Goal: Task Accomplishment & Management: Complete application form

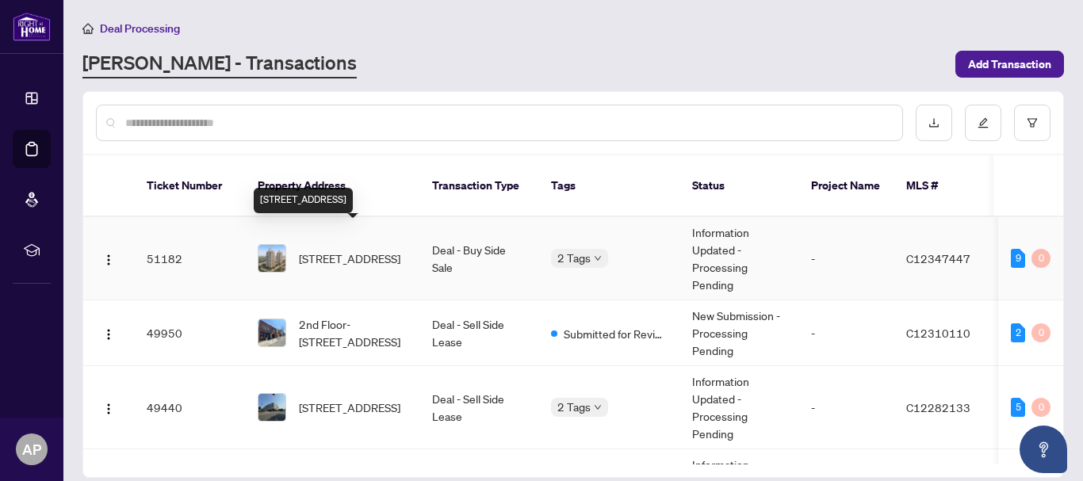
click at [333, 250] on span "[STREET_ADDRESS]" at bounding box center [349, 258] width 101 height 17
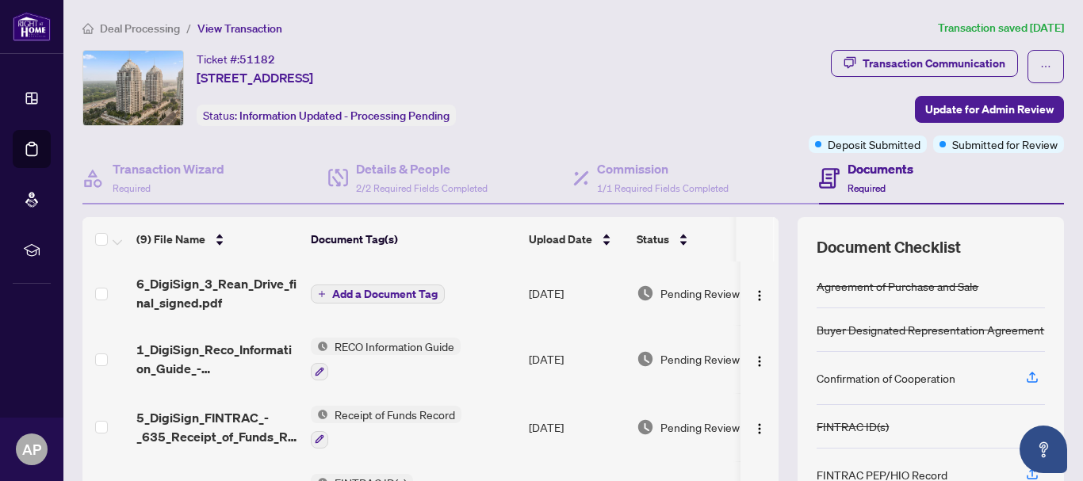
click at [149, 32] on span "Deal Processing" at bounding box center [140, 28] width 80 height 14
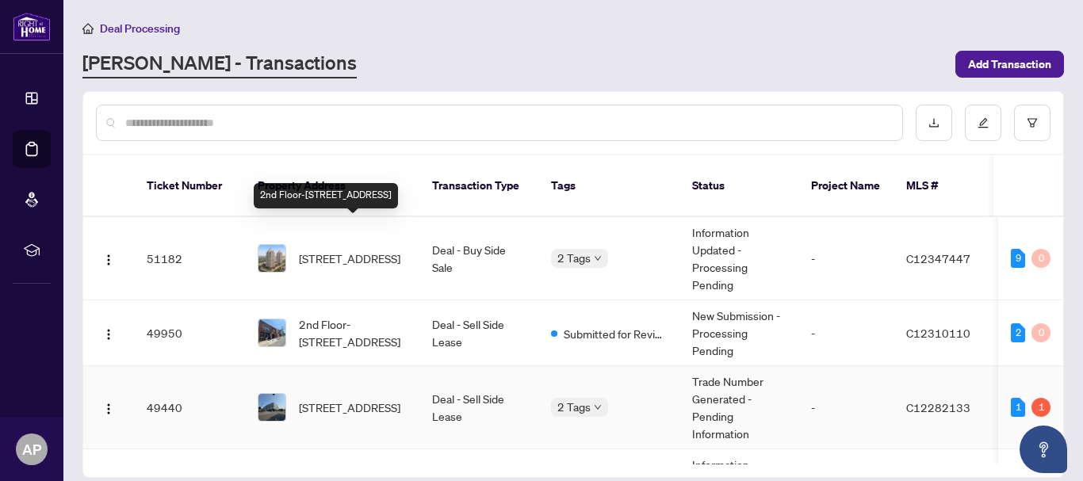
scroll to position [79, 0]
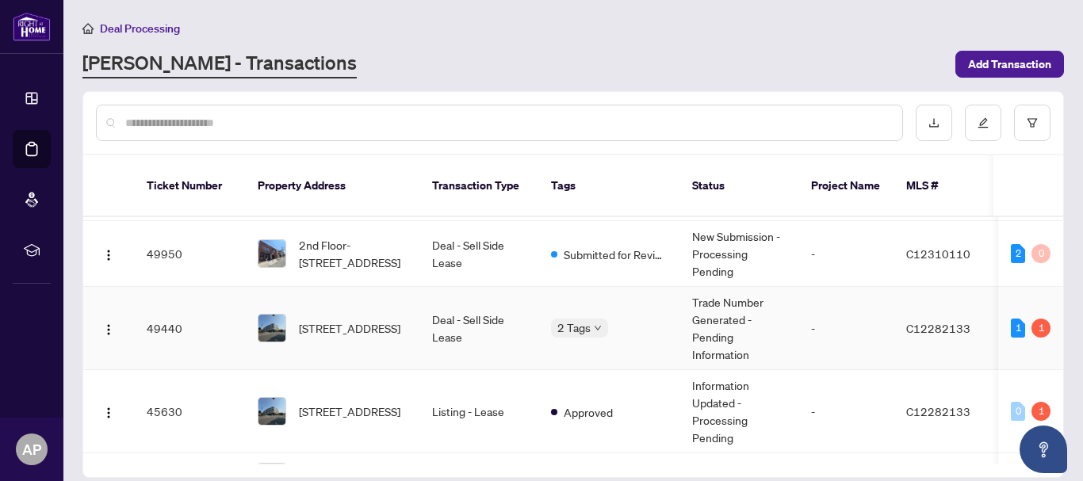
click at [341, 319] on span "[STREET_ADDRESS]" at bounding box center [349, 327] width 101 height 17
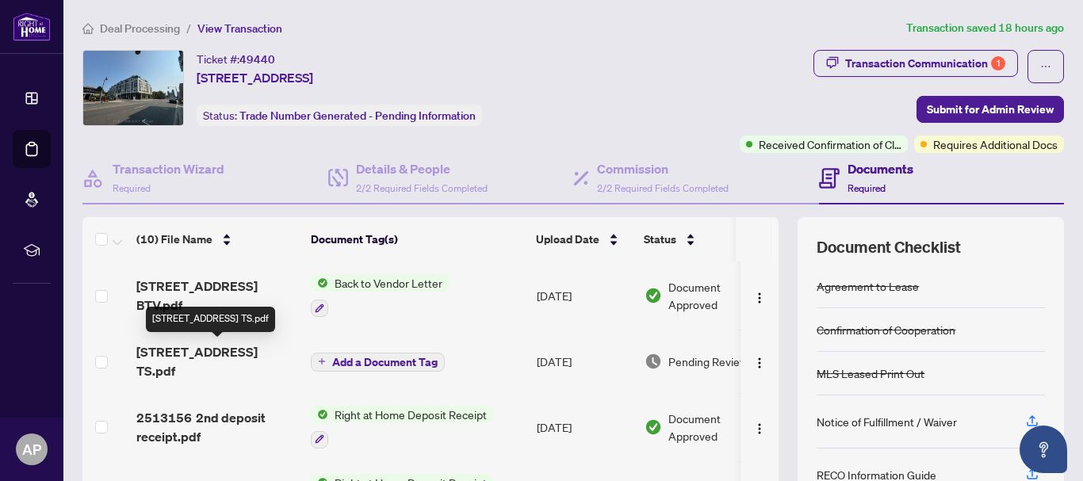
click at [185, 359] on span "[STREET_ADDRESS] TS.pdf" at bounding box center [217, 361] width 162 height 38
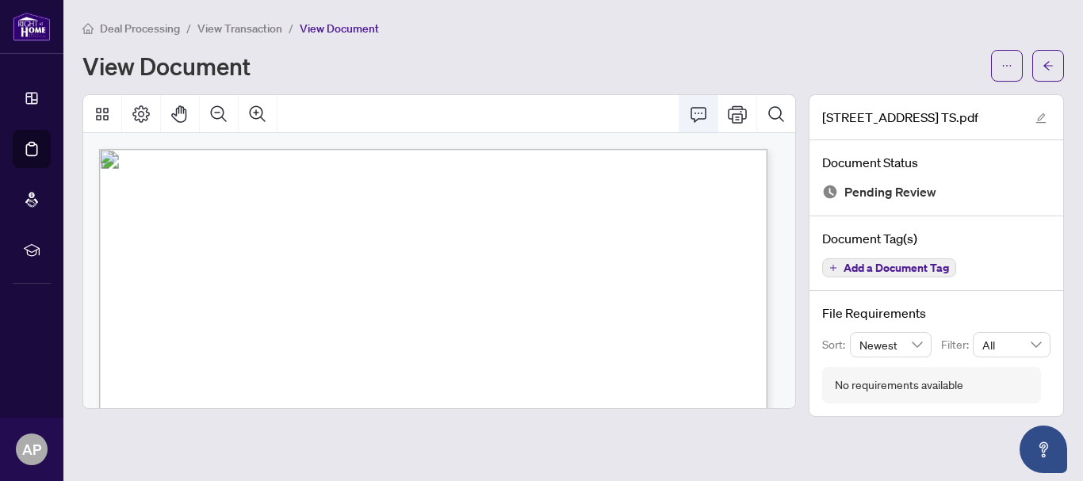
click at [700, 113] on icon "Comment" at bounding box center [698, 114] width 19 height 19
click at [703, 112] on icon "Comment" at bounding box center [698, 114] width 19 height 19
click at [93, 120] on icon "Thumbnails" at bounding box center [102, 114] width 19 height 19
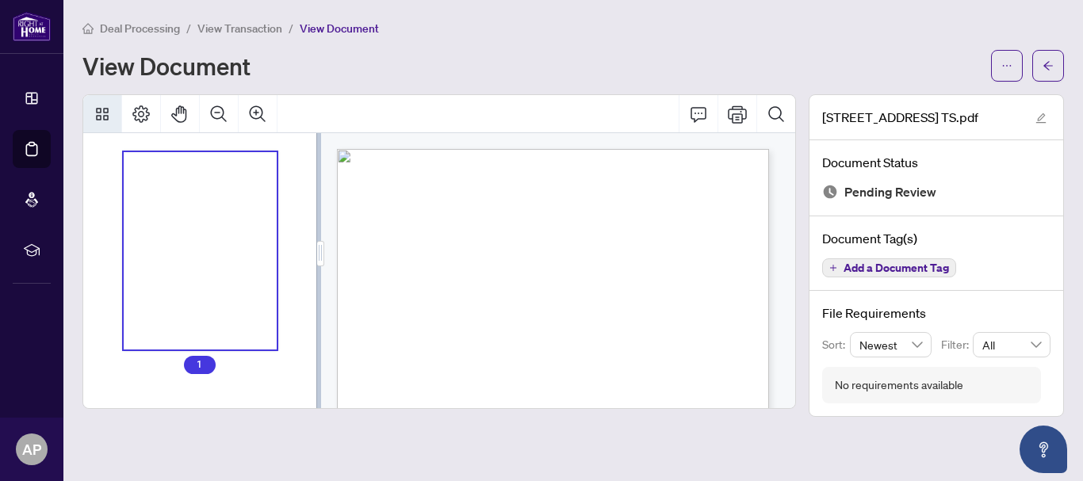
click at [610, 377] on div "Page 1" at bounding box center [529, 398] width 384 height 498
click at [1003, 60] on icon "ellipsis" at bounding box center [1006, 65] width 11 height 11
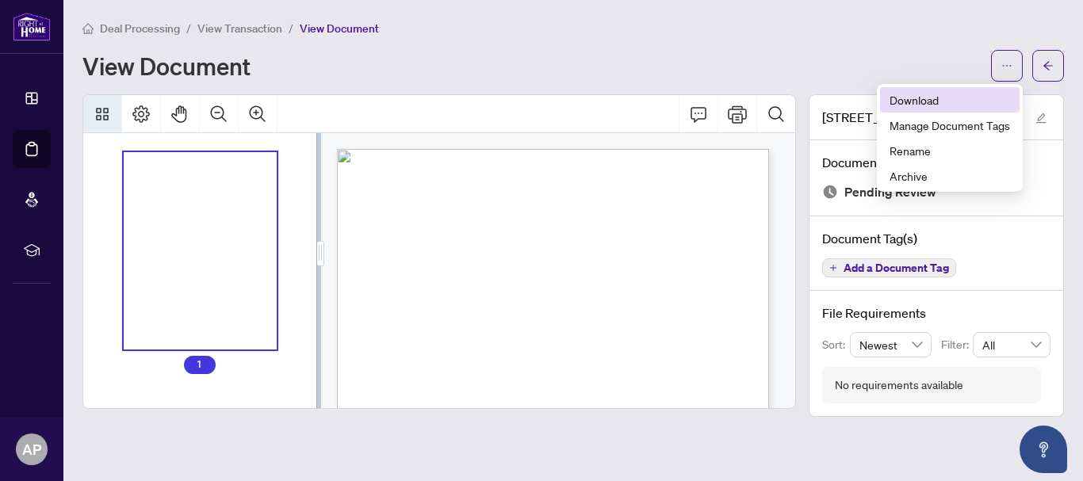
click at [936, 98] on span "Download" at bounding box center [949, 99] width 120 height 17
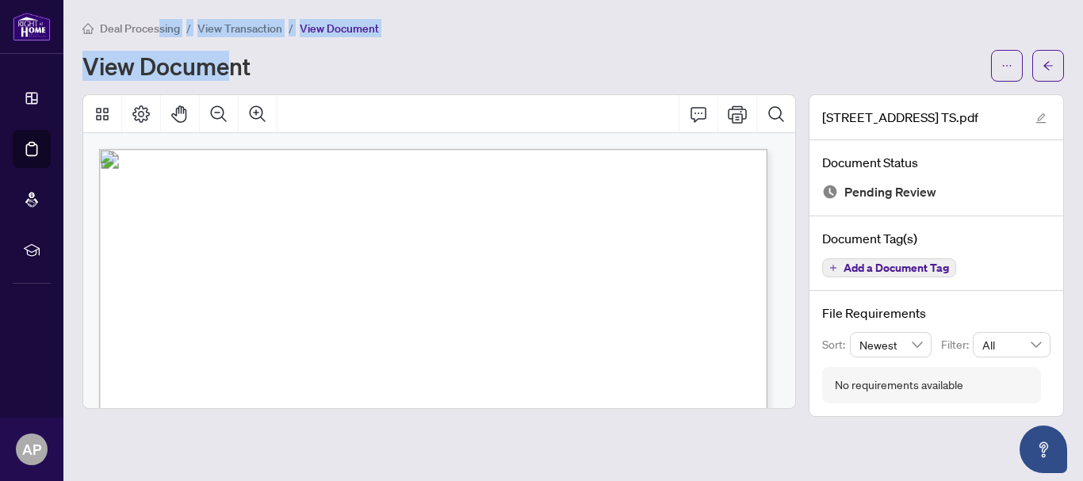
drag, startPoint x: 158, startPoint y: 33, endPoint x: 231, endPoint y: 43, distance: 73.7
click at [231, 43] on div "Deal Processing / View Transaction / View Document View Document" at bounding box center [572, 50] width 981 height 63
click at [245, 28] on span "View Transaction" at bounding box center [239, 28] width 85 height 14
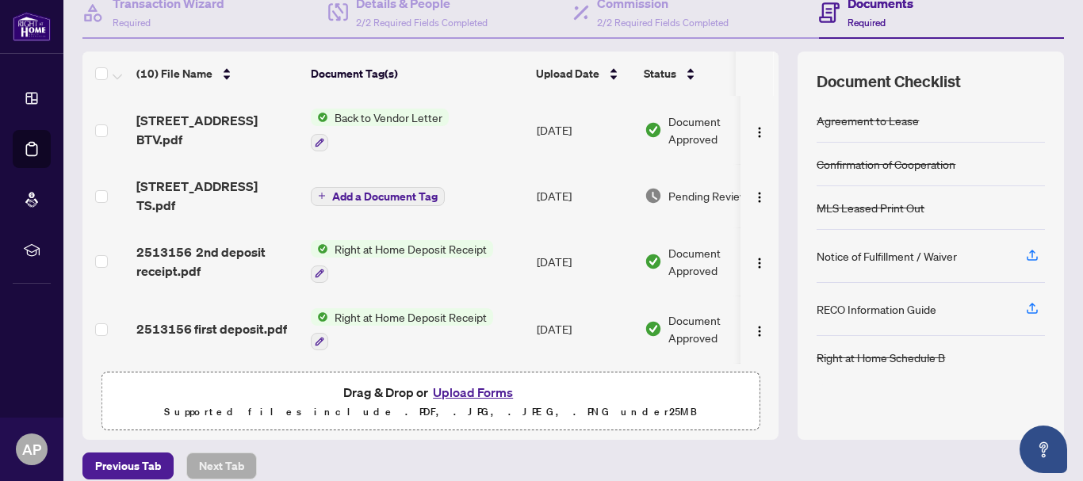
scroll to position [182, 0]
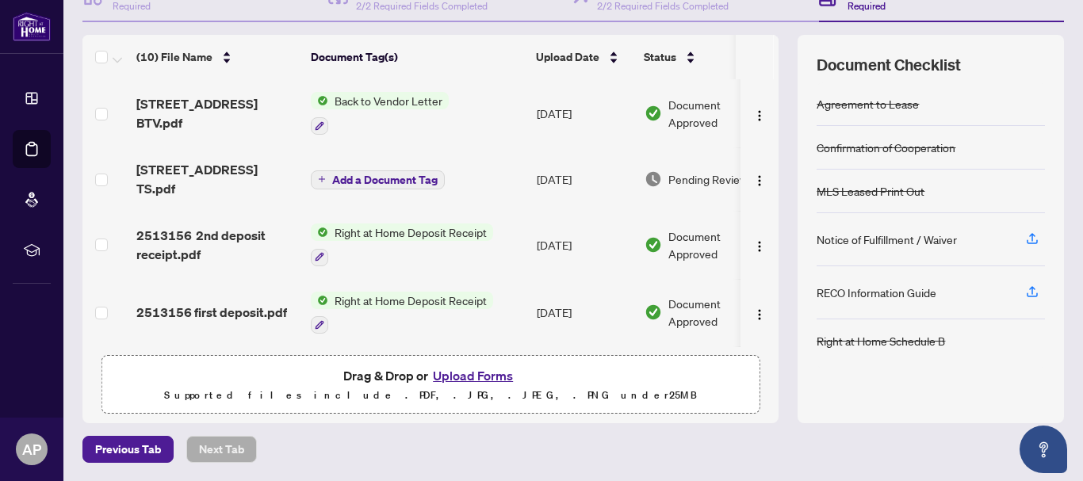
click at [480, 373] on button "Upload Forms" at bounding box center [473, 375] width 90 height 21
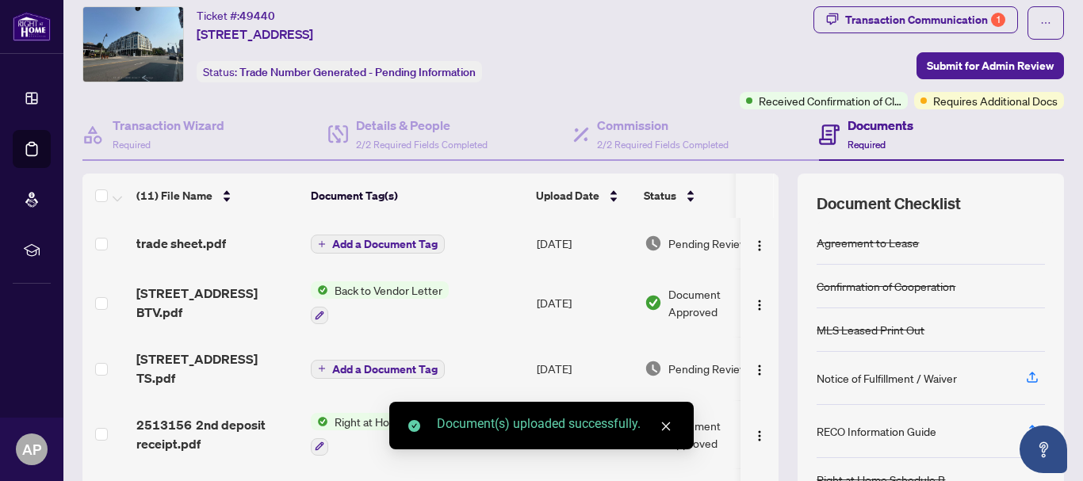
scroll to position [0, 0]
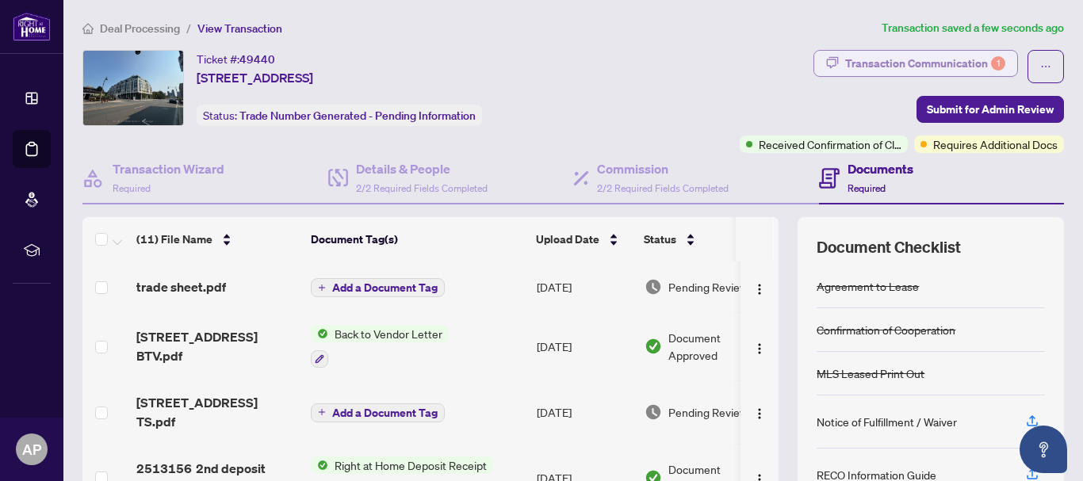
click at [939, 63] on div "Transaction Communication 1" at bounding box center [925, 63] width 160 height 25
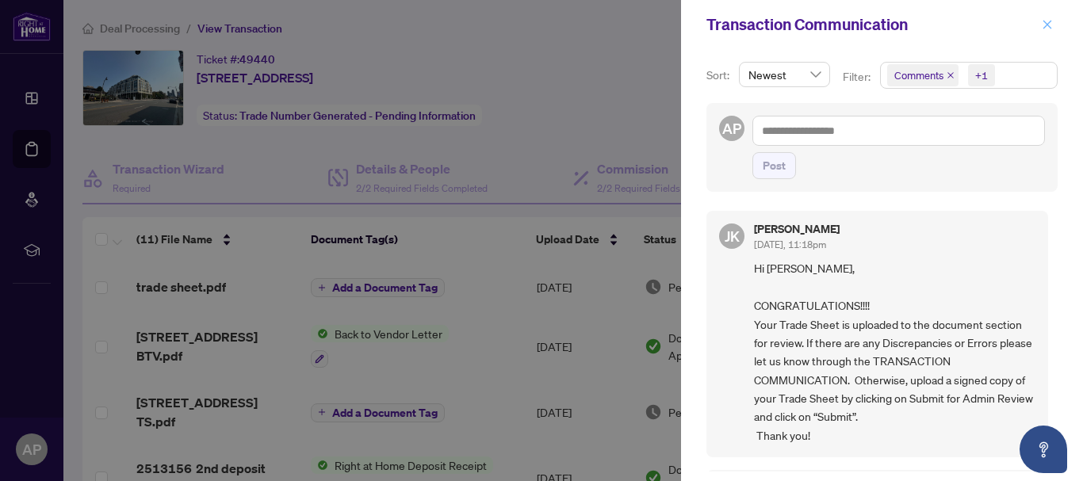
click at [1047, 21] on icon "close" at bounding box center [1047, 24] width 11 height 11
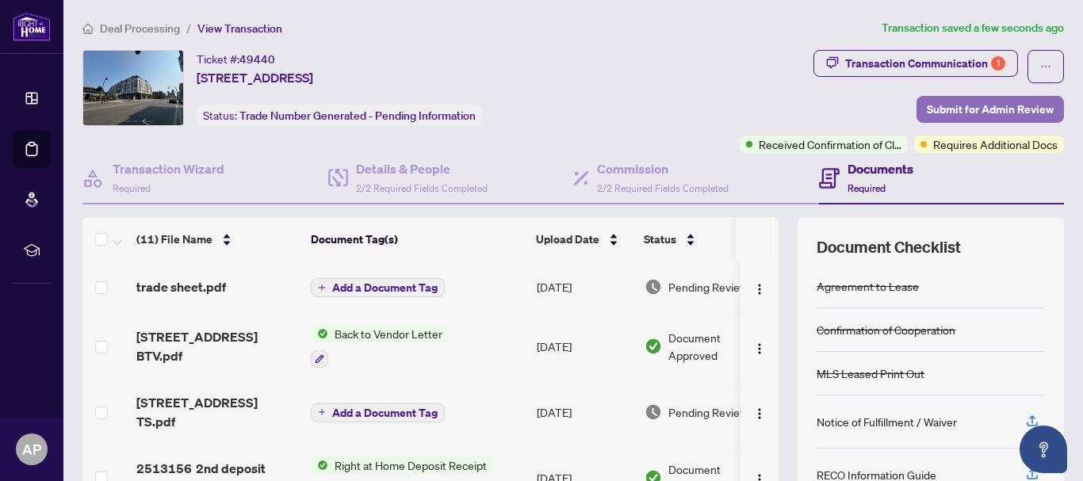
click at [958, 101] on span "Submit for Admin Review" at bounding box center [990, 109] width 127 height 25
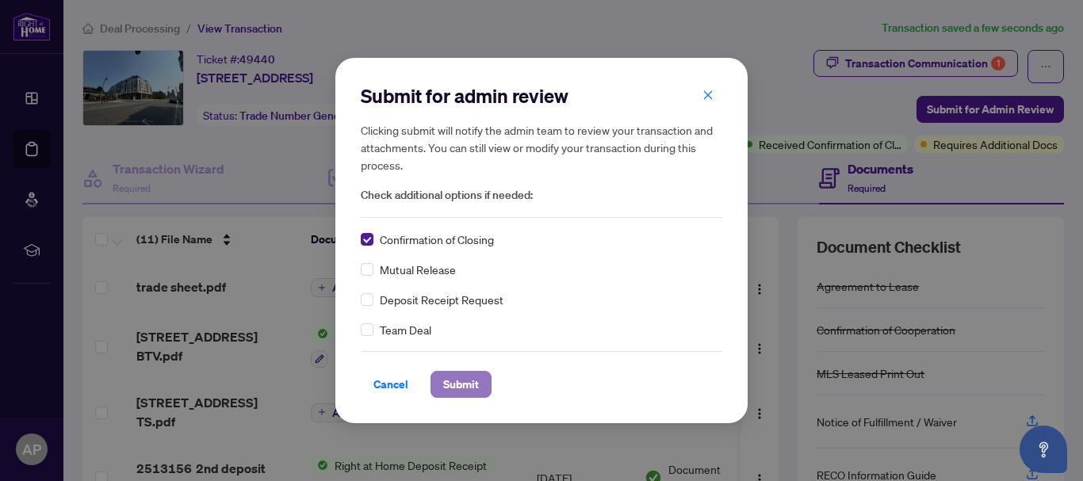
click at [461, 380] on span "Submit" at bounding box center [461, 384] width 36 height 25
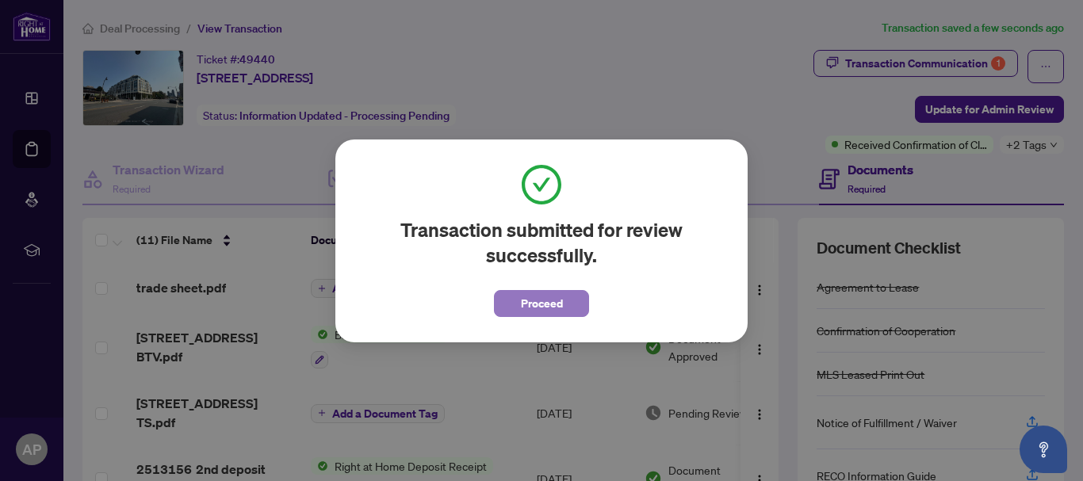
click at [560, 303] on span "Proceed" at bounding box center [542, 303] width 42 height 25
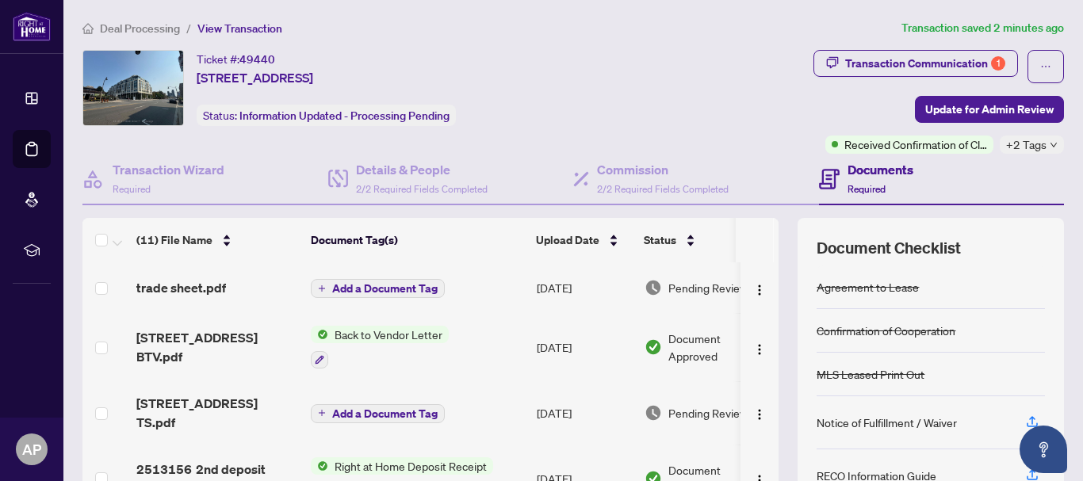
click at [115, 27] on span "Deal Processing" at bounding box center [140, 28] width 80 height 14
